Goal: Navigation & Orientation: Understand site structure

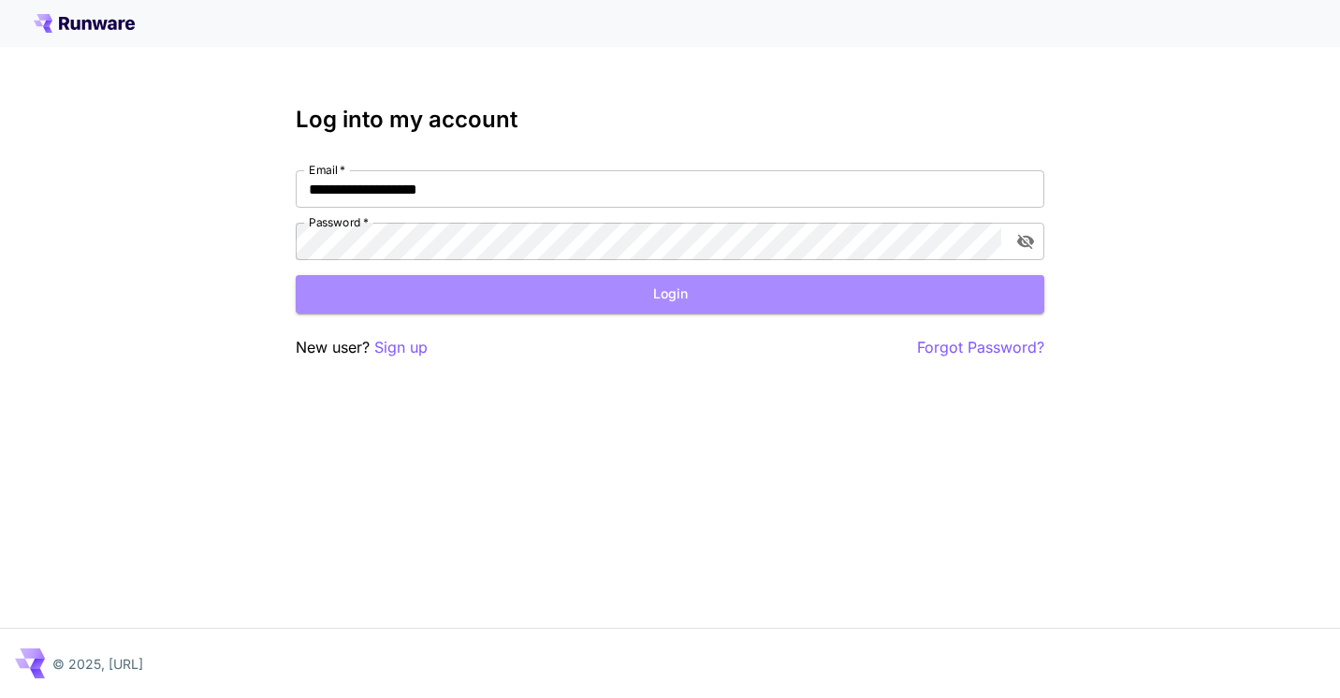
click at [749, 296] on button "Login" at bounding box center [670, 294] width 748 height 38
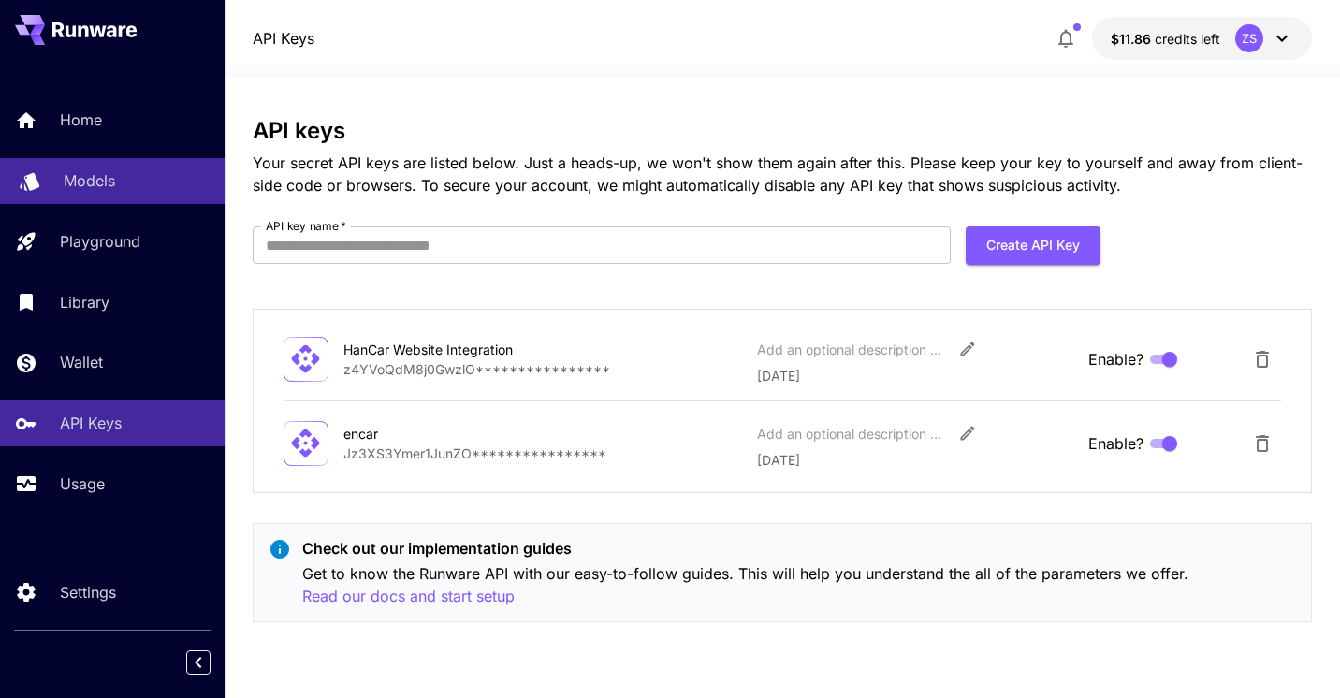
click at [113, 187] on p "Models" at bounding box center [89, 180] width 51 height 22
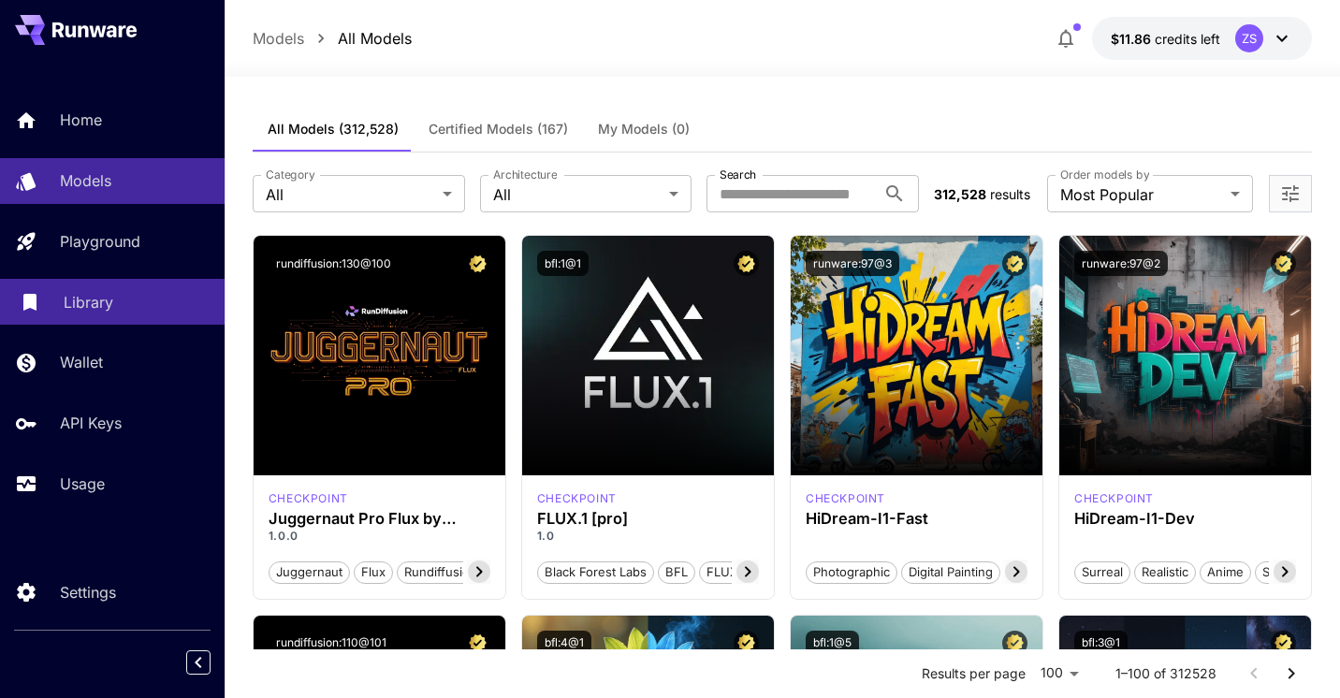
click at [88, 313] on p "Library" at bounding box center [89, 302] width 50 height 22
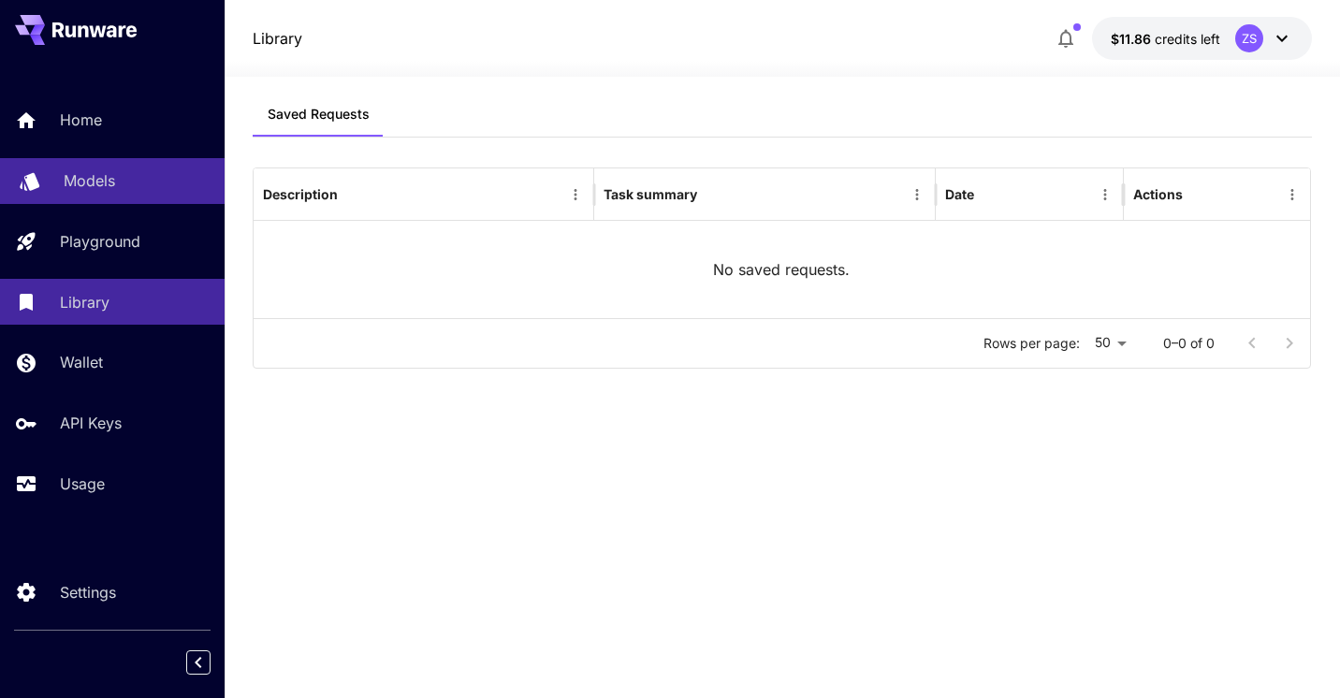
click at [90, 191] on p "Models" at bounding box center [89, 180] width 51 height 22
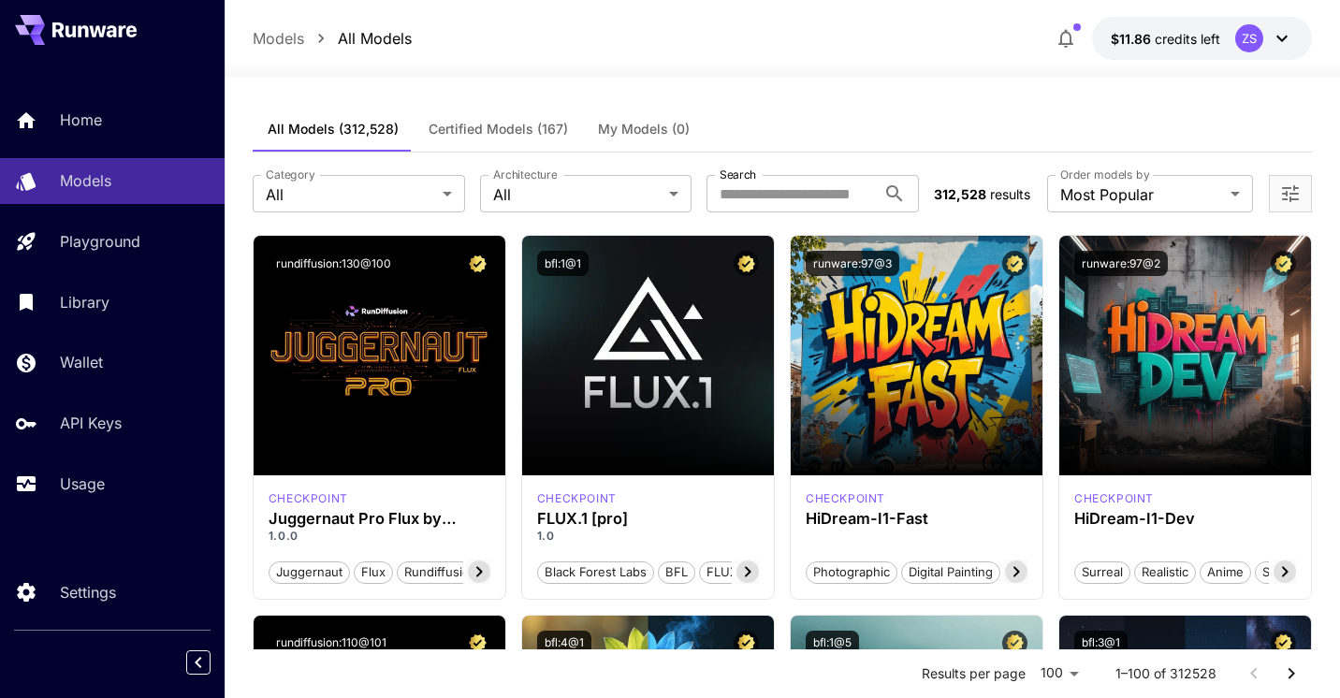
click at [1283, 38] on icon at bounding box center [1281, 39] width 11 height 7
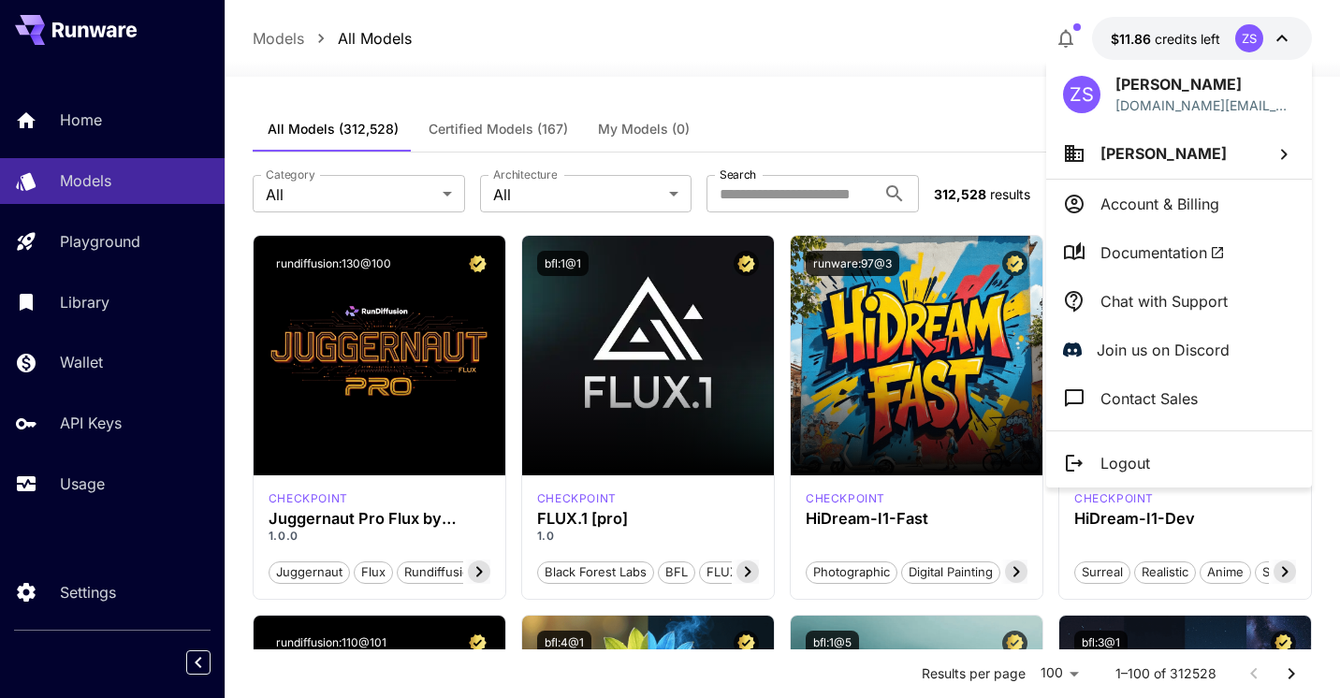
click at [1283, 38] on div at bounding box center [670, 349] width 1340 height 698
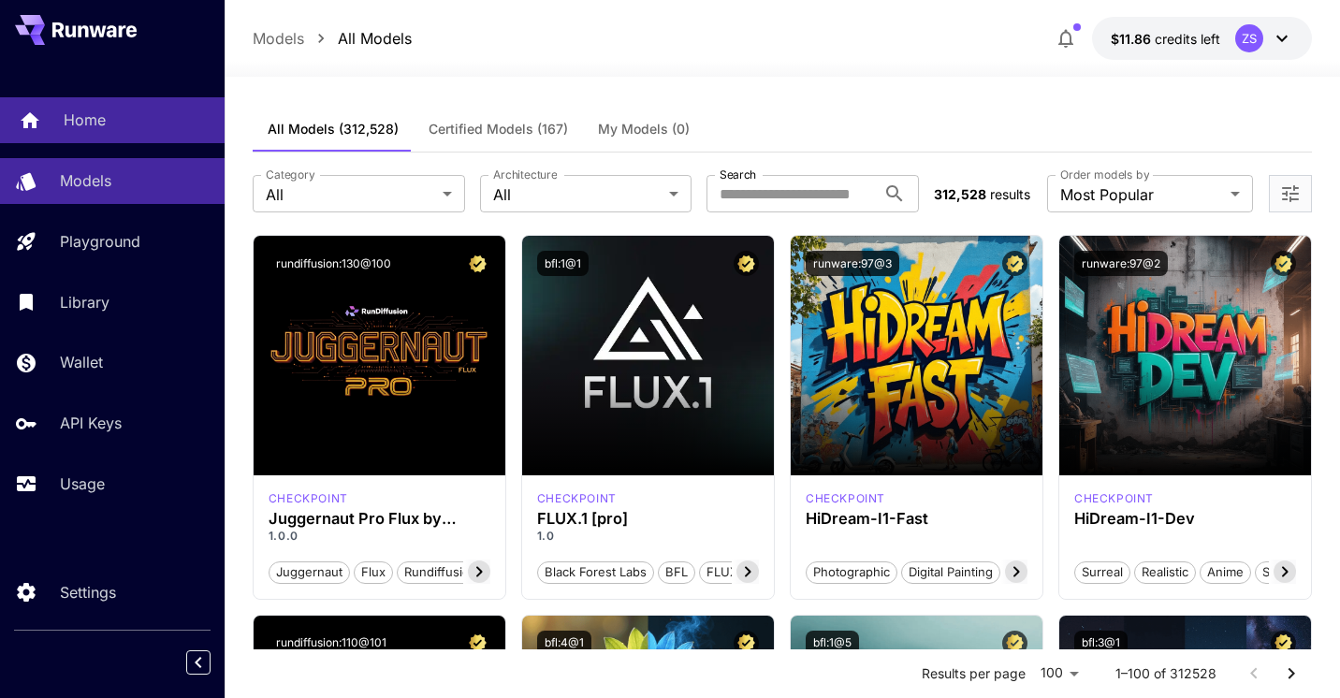
click at [89, 123] on p "Home" at bounding box center [85, 120] width 42 height 22
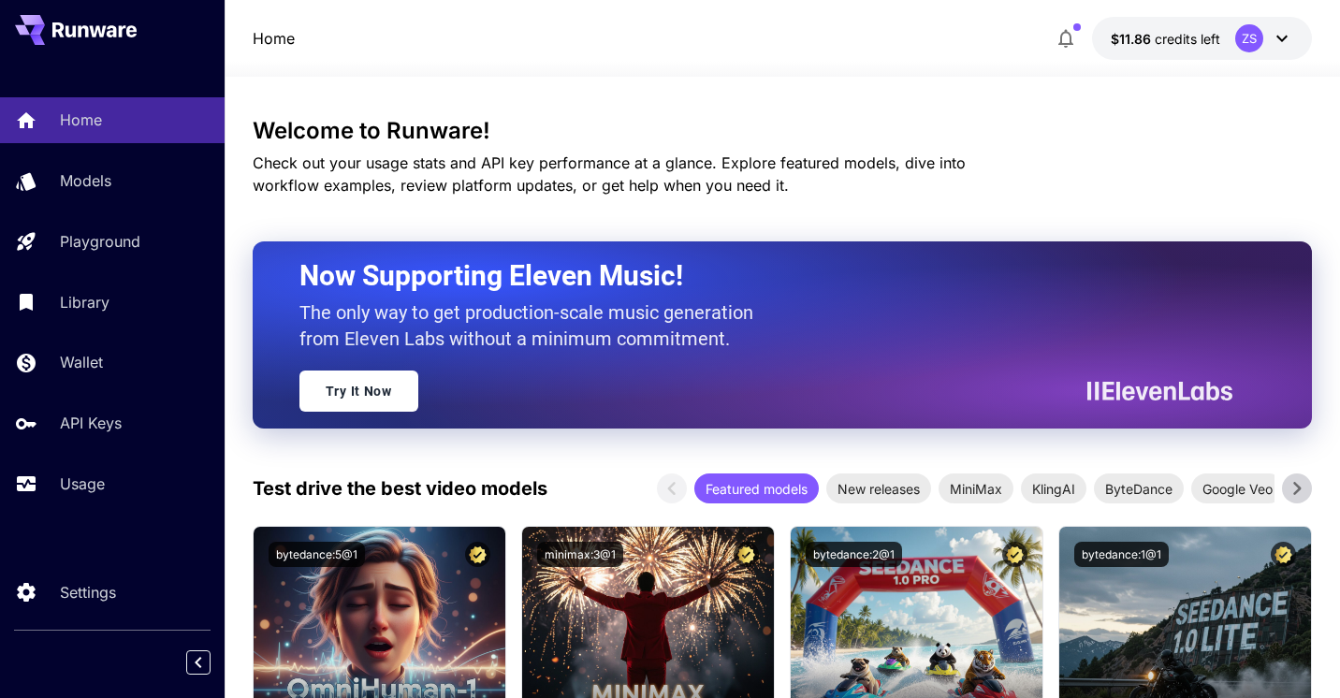
click at [1278, 43] on icon at bounding box center [1281, 38] width 22 height 22
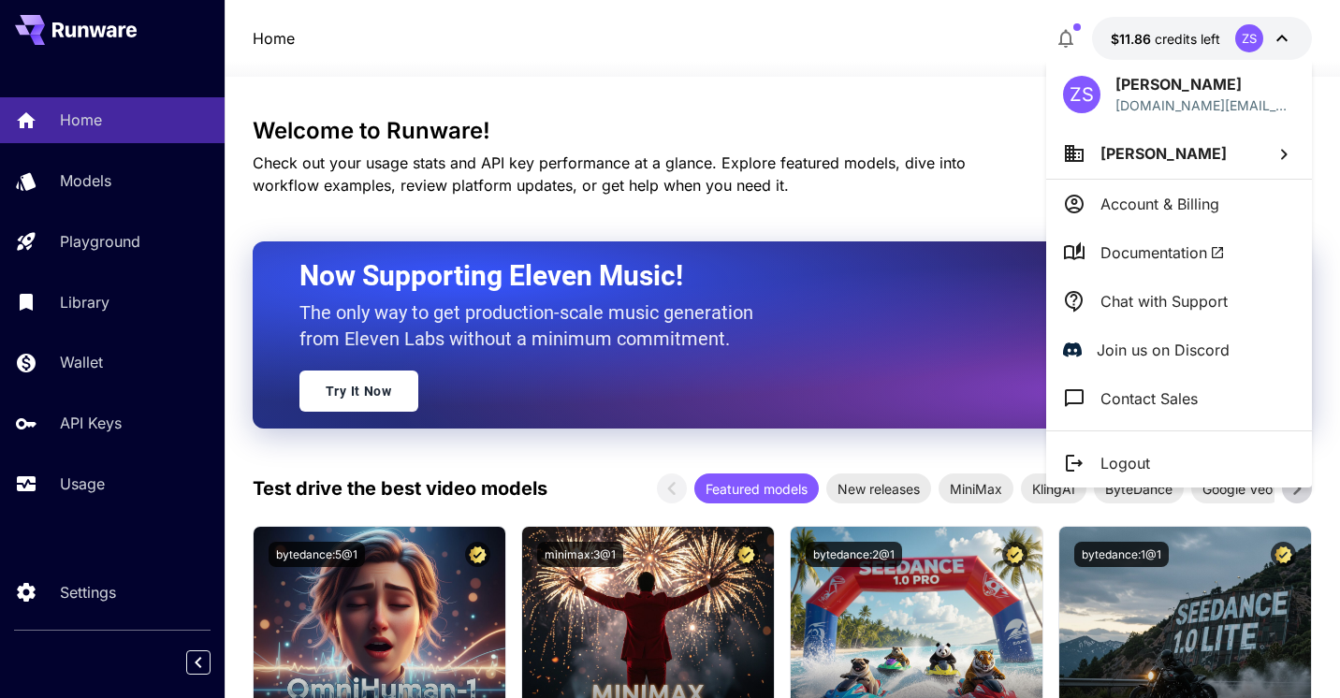
click at [94, 192] on div at bounding box center [670, 349] width 1340 height 698
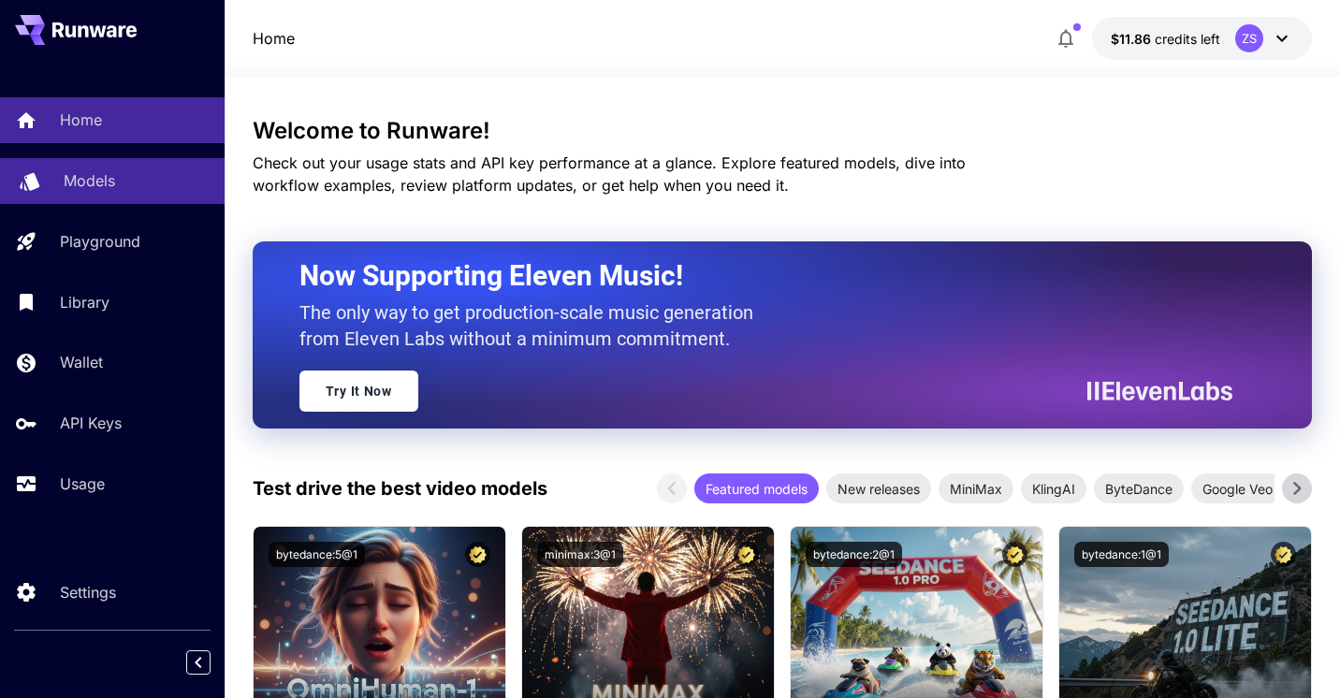
click at [96, 166] on link "Models" at bounding box center [112, 181] width 225 height 46
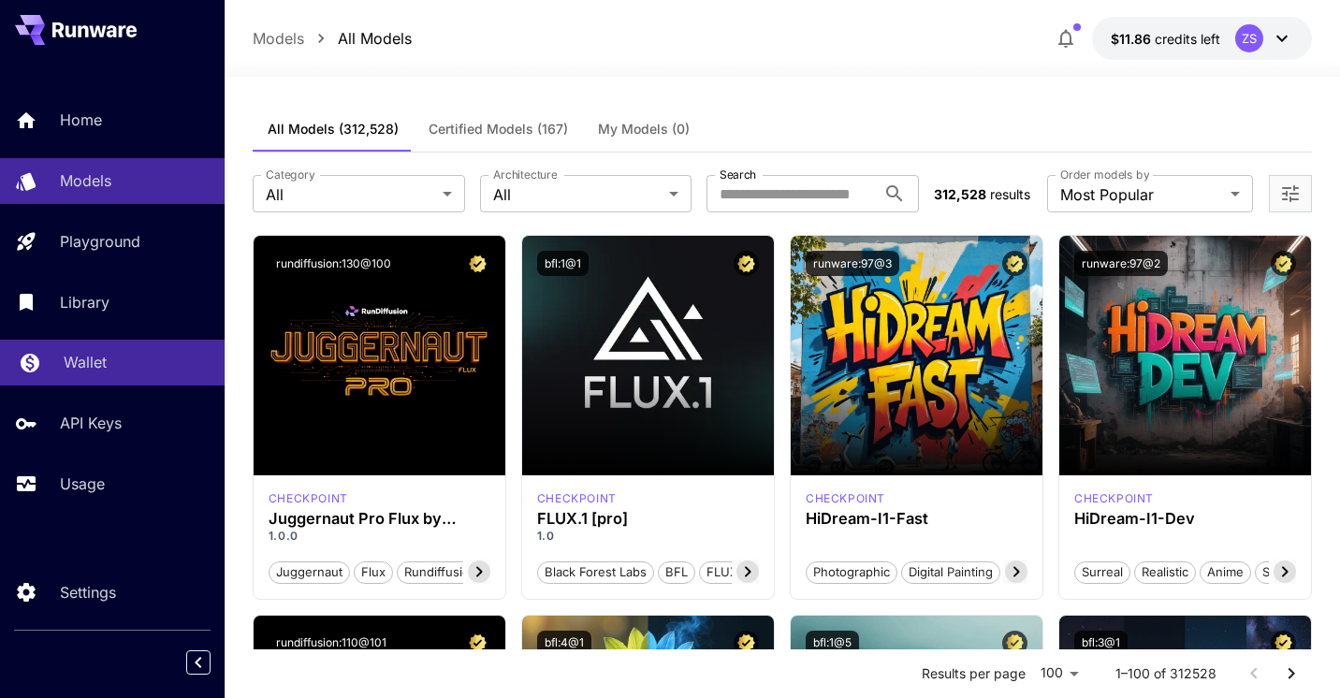
click at [80, 370] on p "Wallet" at bounding box center [85, 362] width 43 height 22
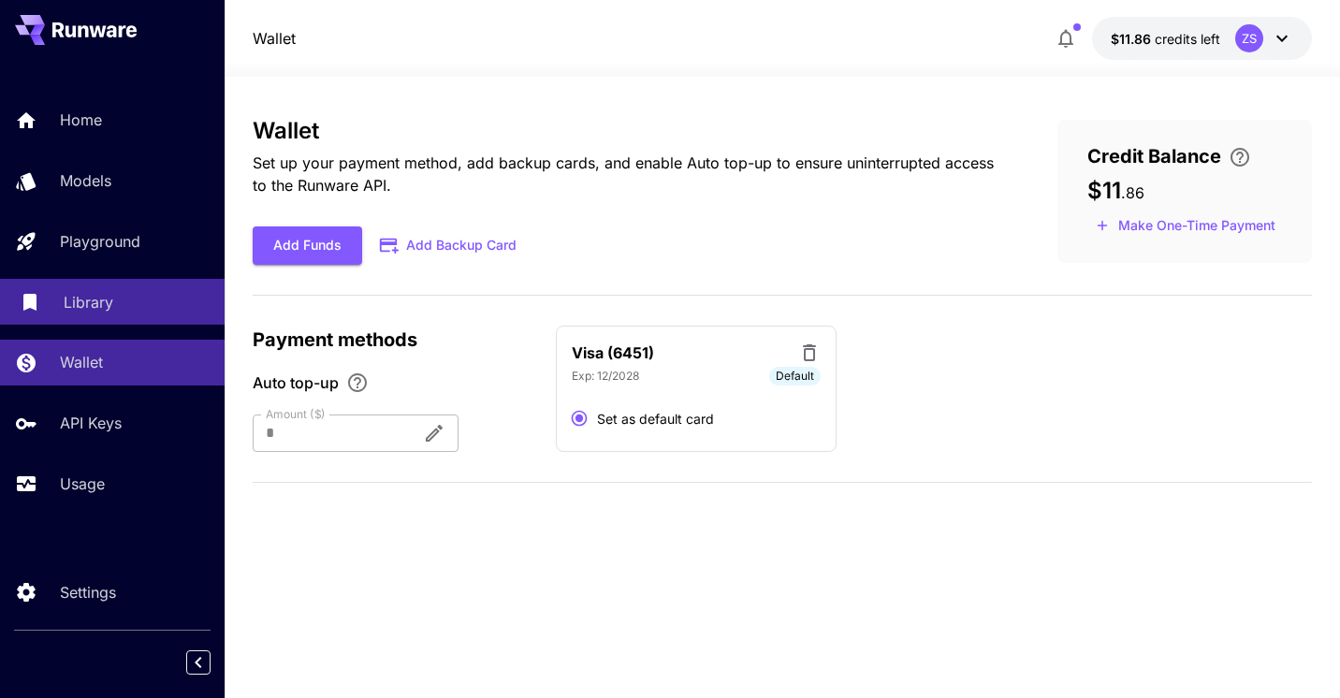
click at [83, 302] on p "Library" at bounding box center [89, 302] width 50 height 22
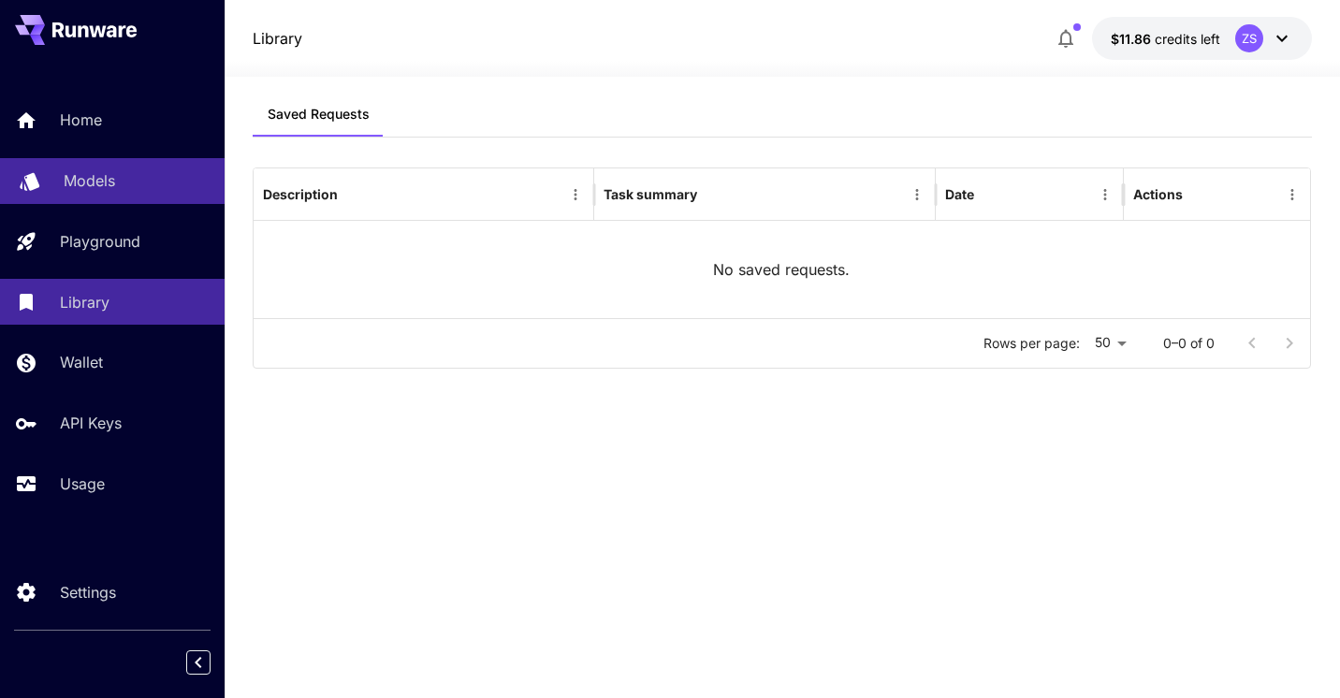
click at [83, 188] on p "Models" at bounding box center [89, 180] width 51 height 22
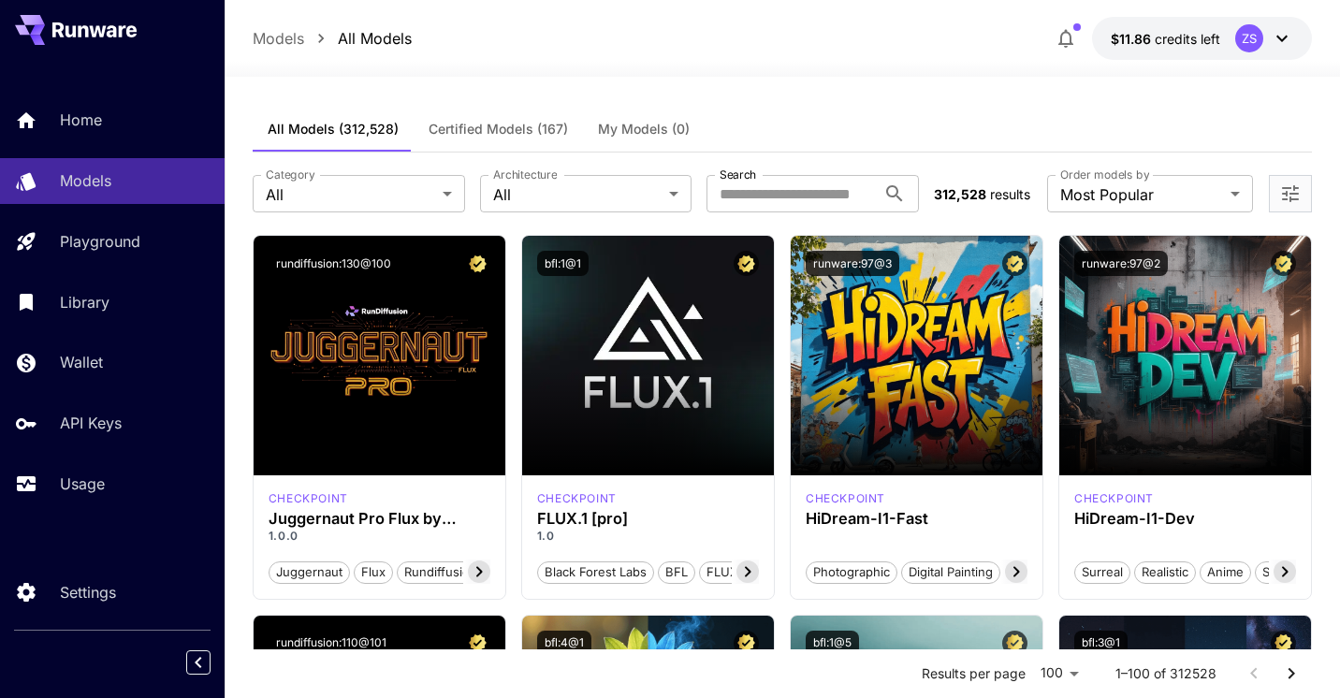
click at [1278, 46] on icon at bounding box center [1281, 38] width 22 height 22
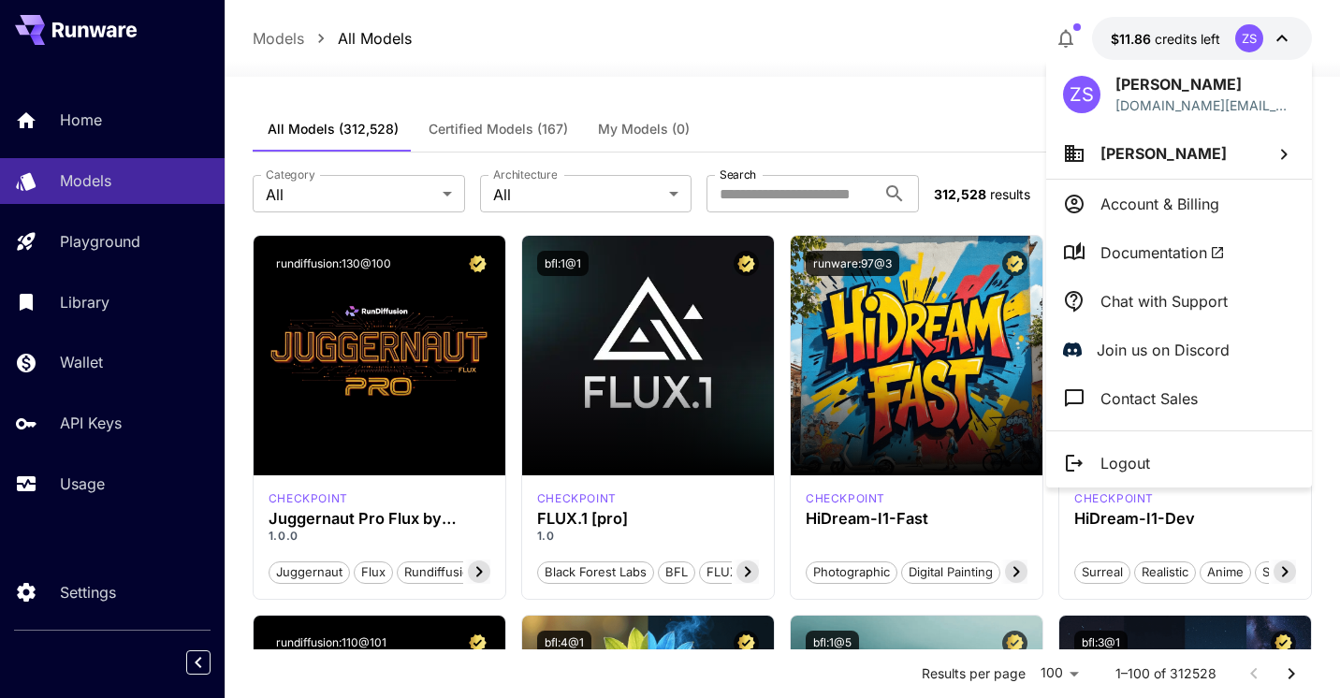
click at [83, 298] on div at bounding box center [670, 349] width 1340 height 698
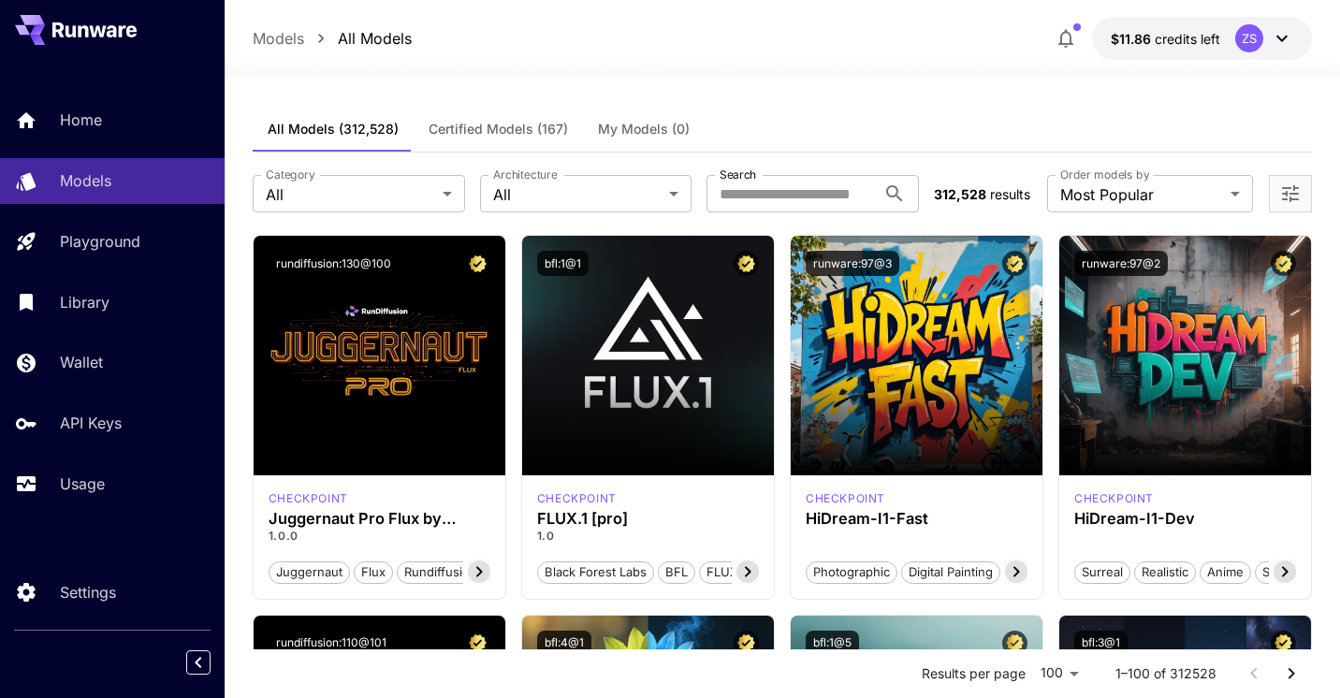
click at [76, 341] on link "Wallet" at bounding box center [112, 363] width 225 height 46
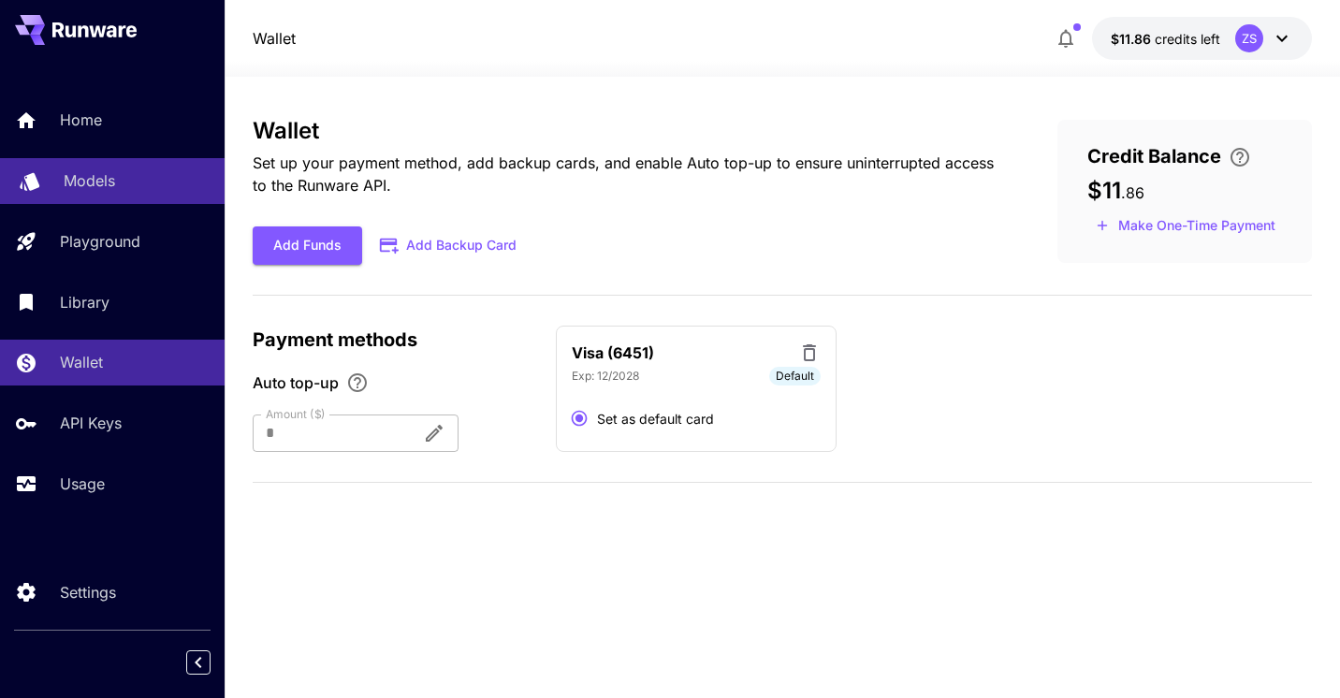
click at [65, 170] on p "Models" at bounding box center [89, 180] width 51 height 22
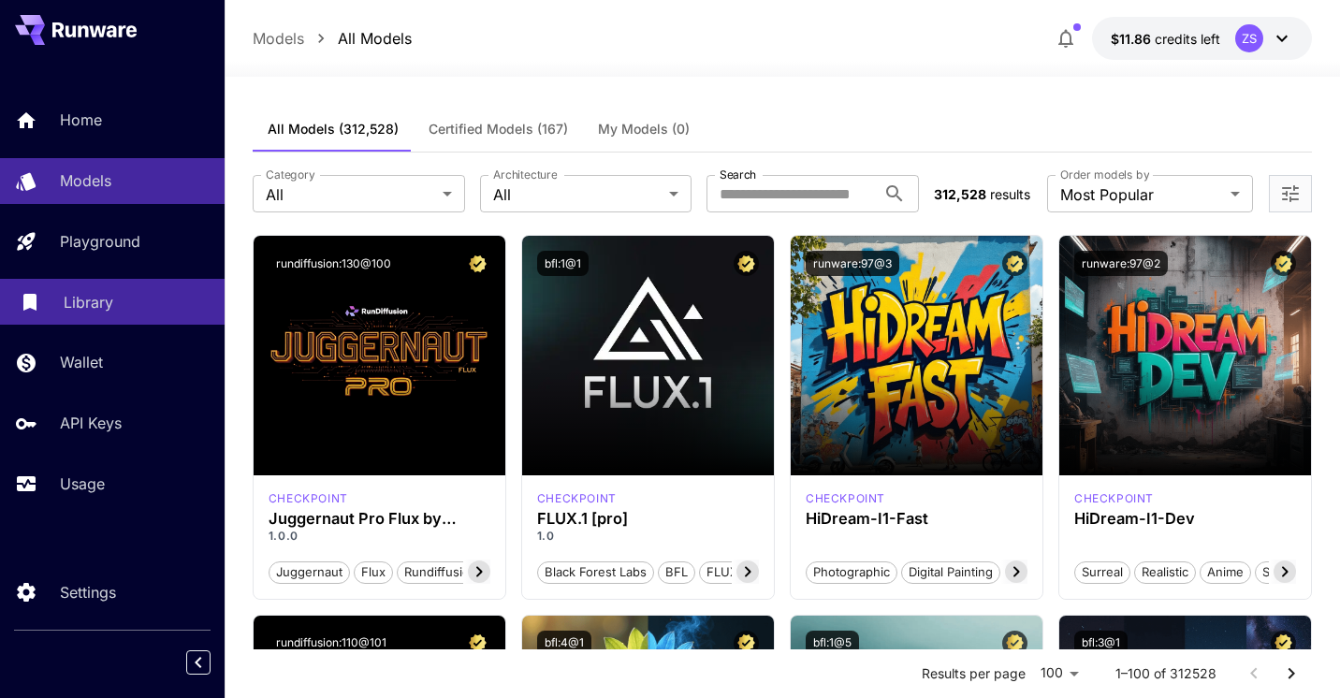
click at [76, 300] on p "Library" at bounding box center [89, 302] width 50 height 22
